Goal: Information Seeking & Learning: Learn about a topic

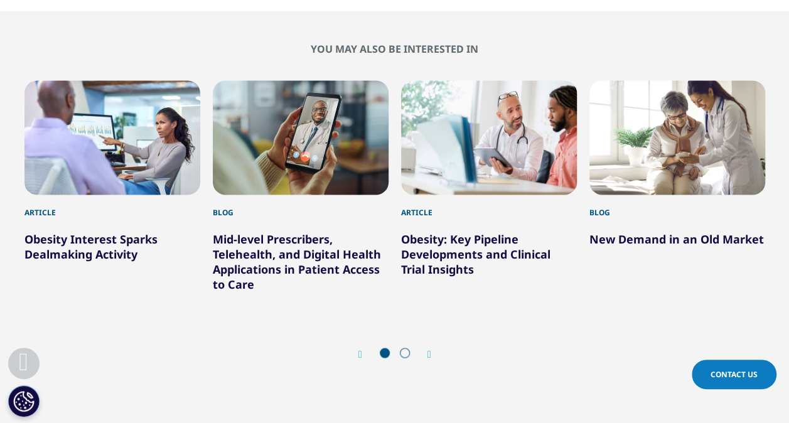
scroll to position [948, 0]
click at [430, 355] on icon "Next slide" at bounding box center [429, 353] width 4 height 10
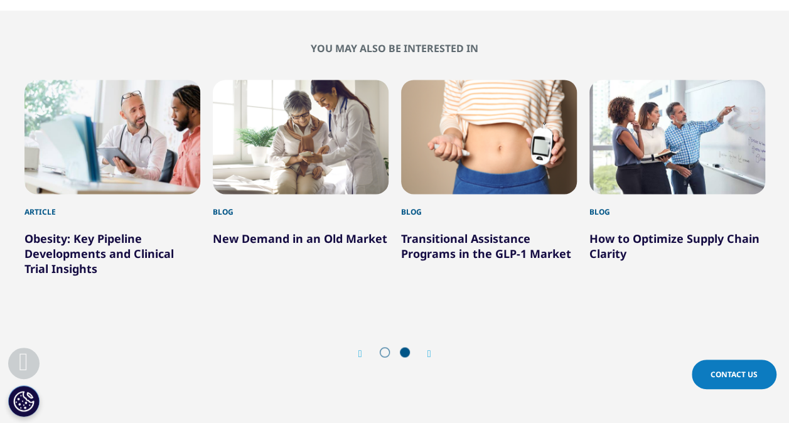
click at [431, 353] on icon "Next slide" at bounding box center [429, 353] width 4 height 10
click at [521, 252] on link "Transitional Assistance Programs in the GLP-1 Market" at bounding box center [486, 245] width 170 height 30
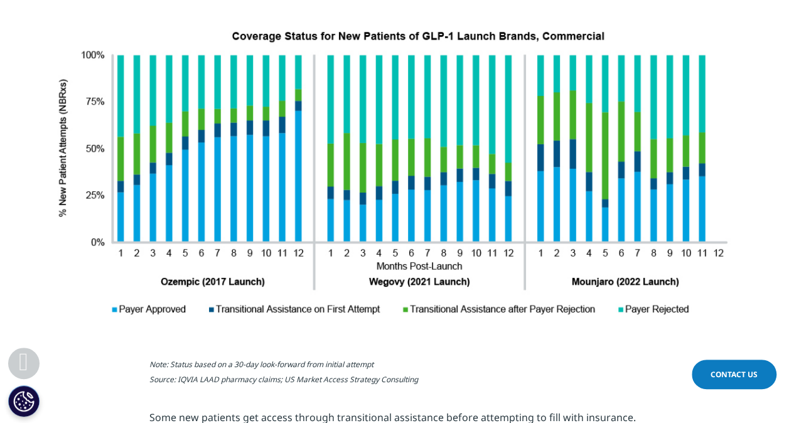
scroll to position [1917, 0]
